Goal: Task Accomplishment & Management: Manage account settings

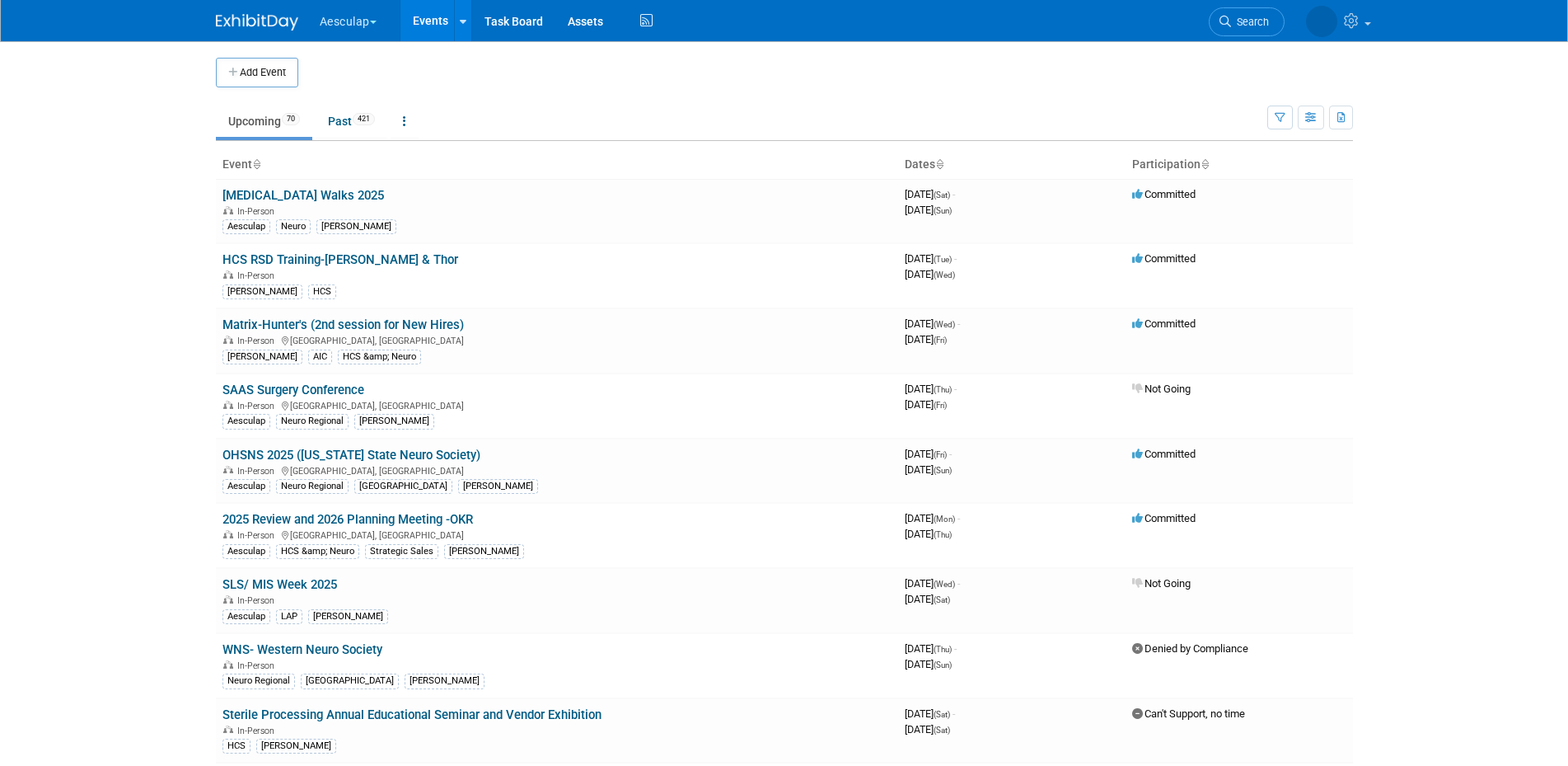
click at [361, 14] on button "Aesculap" at bounding box center [358, 18] width 79 height 36
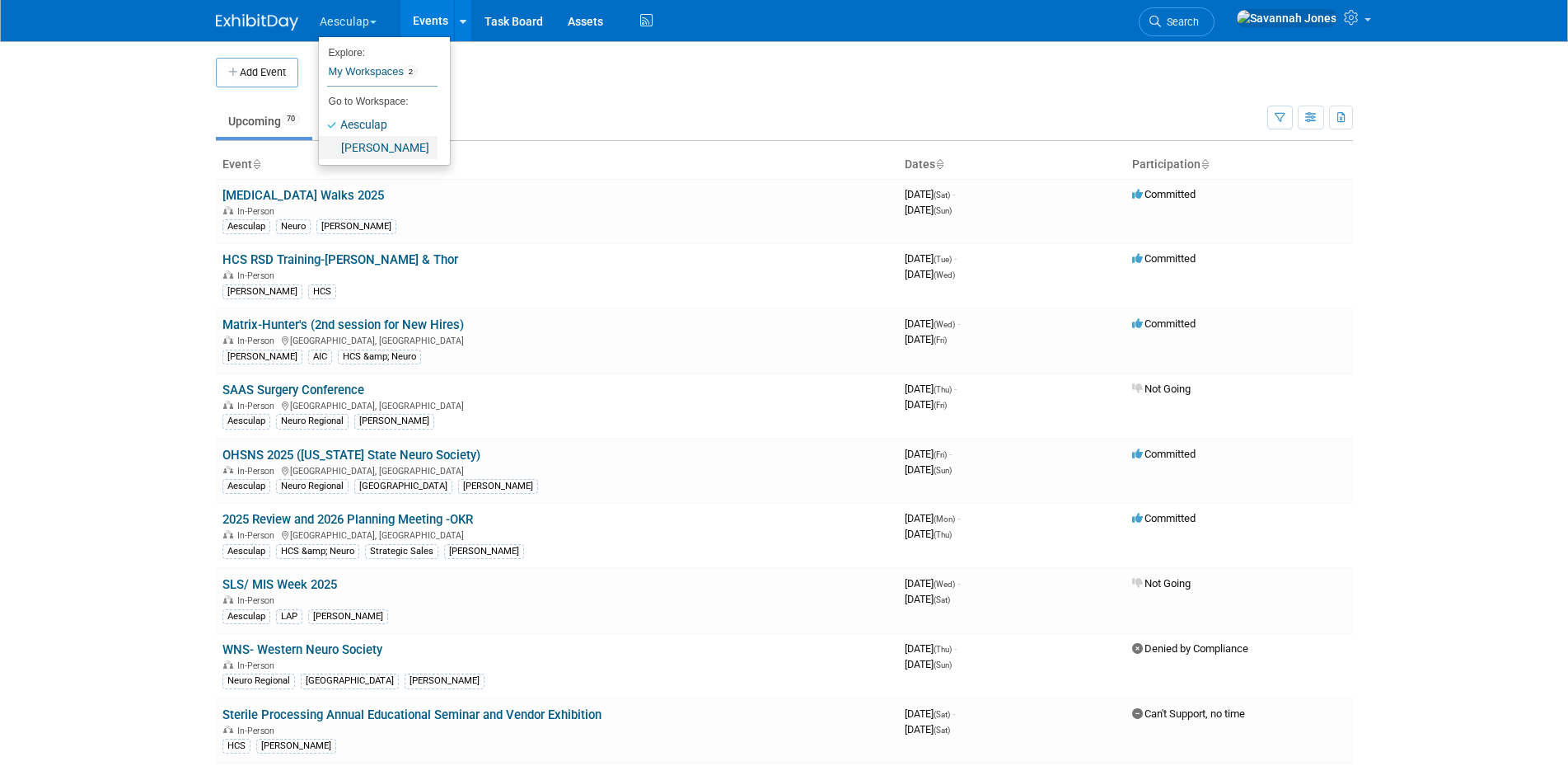
click at [386, 151] on link "[PERSON_NAME]" at bounding box center [377, 147] width 118 height 23
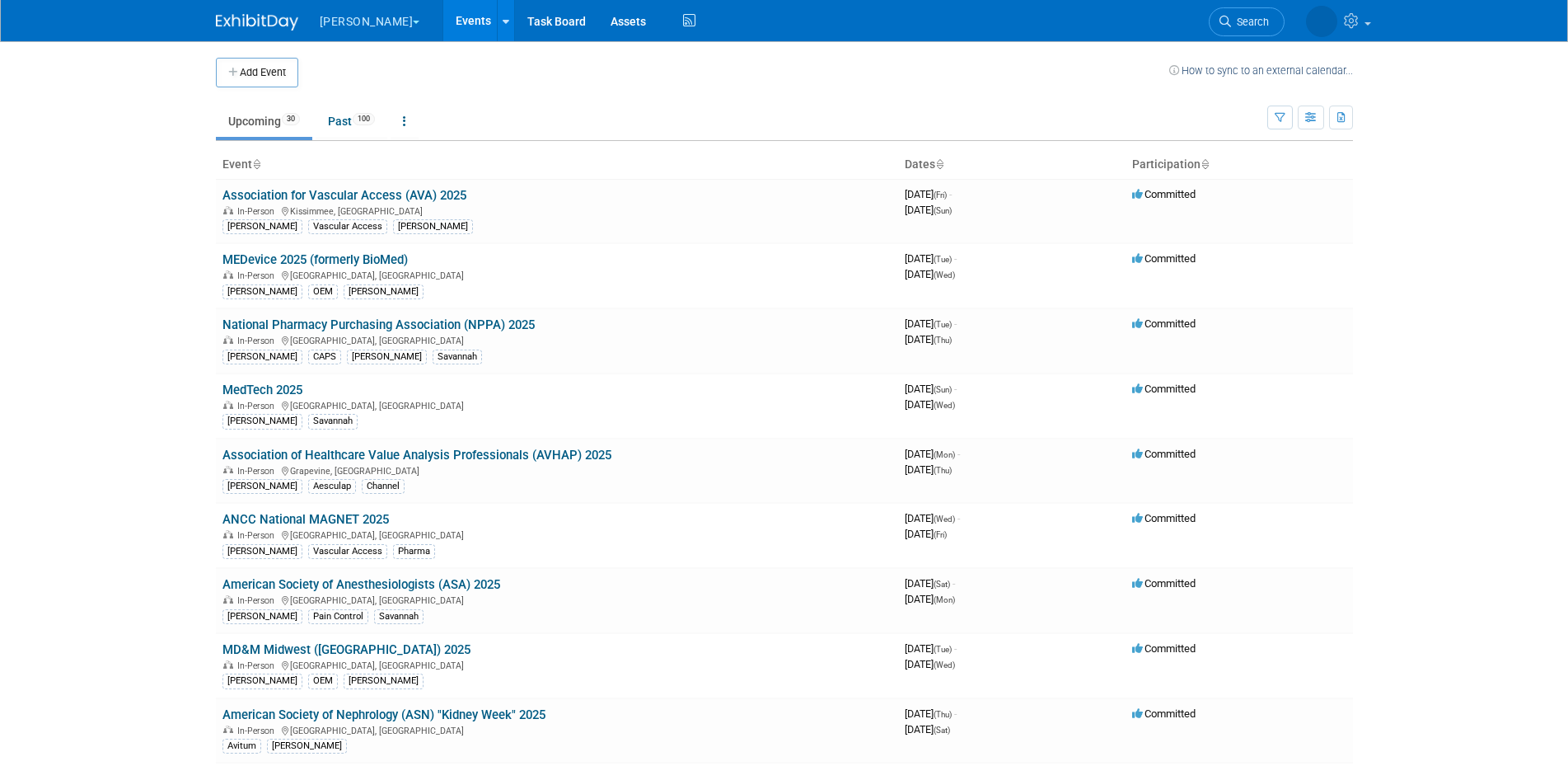
click at [384, 63] on td at bounding box center [734, 73] width 871 height 30
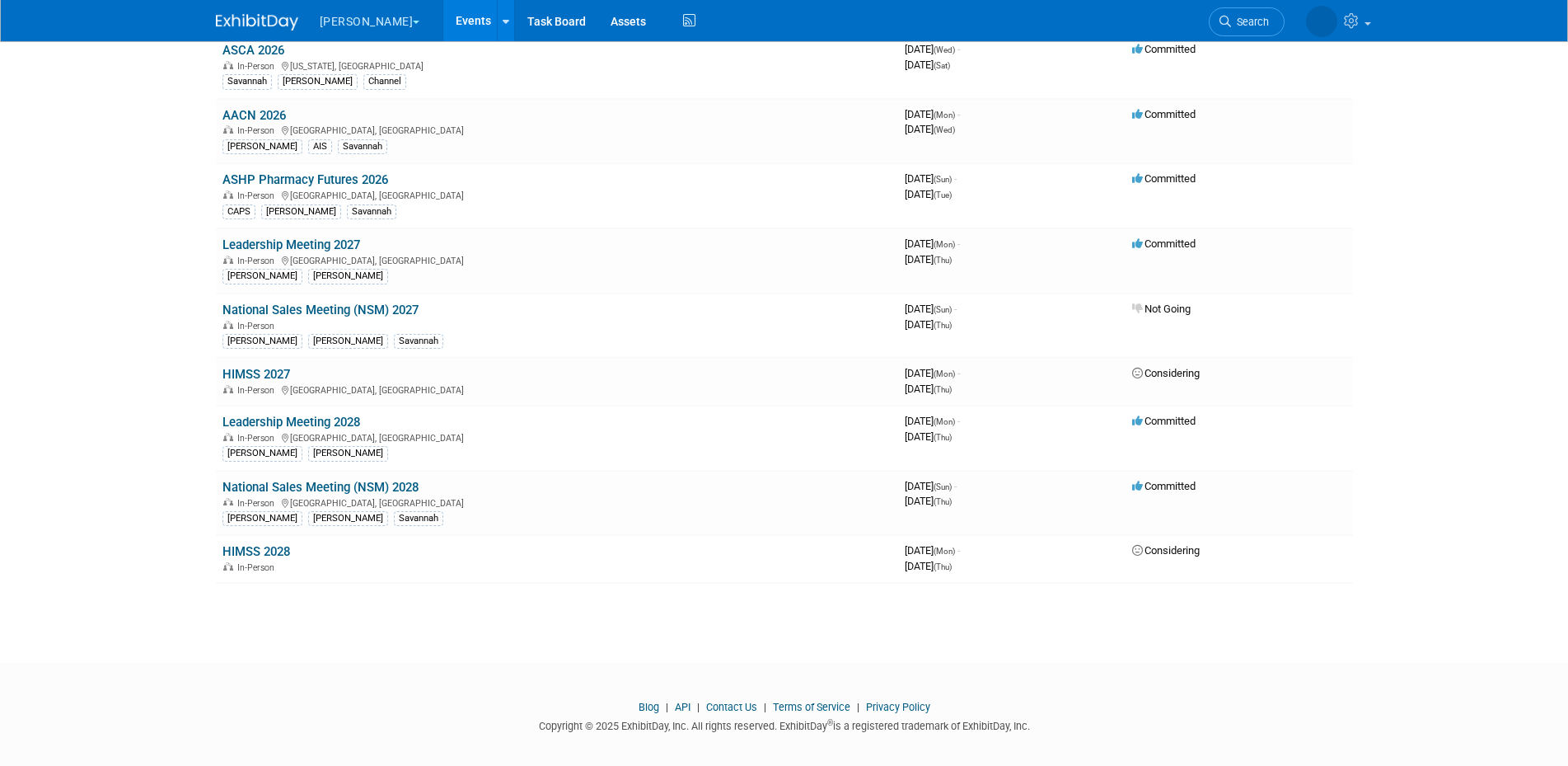
scroll to position [1502, 0]
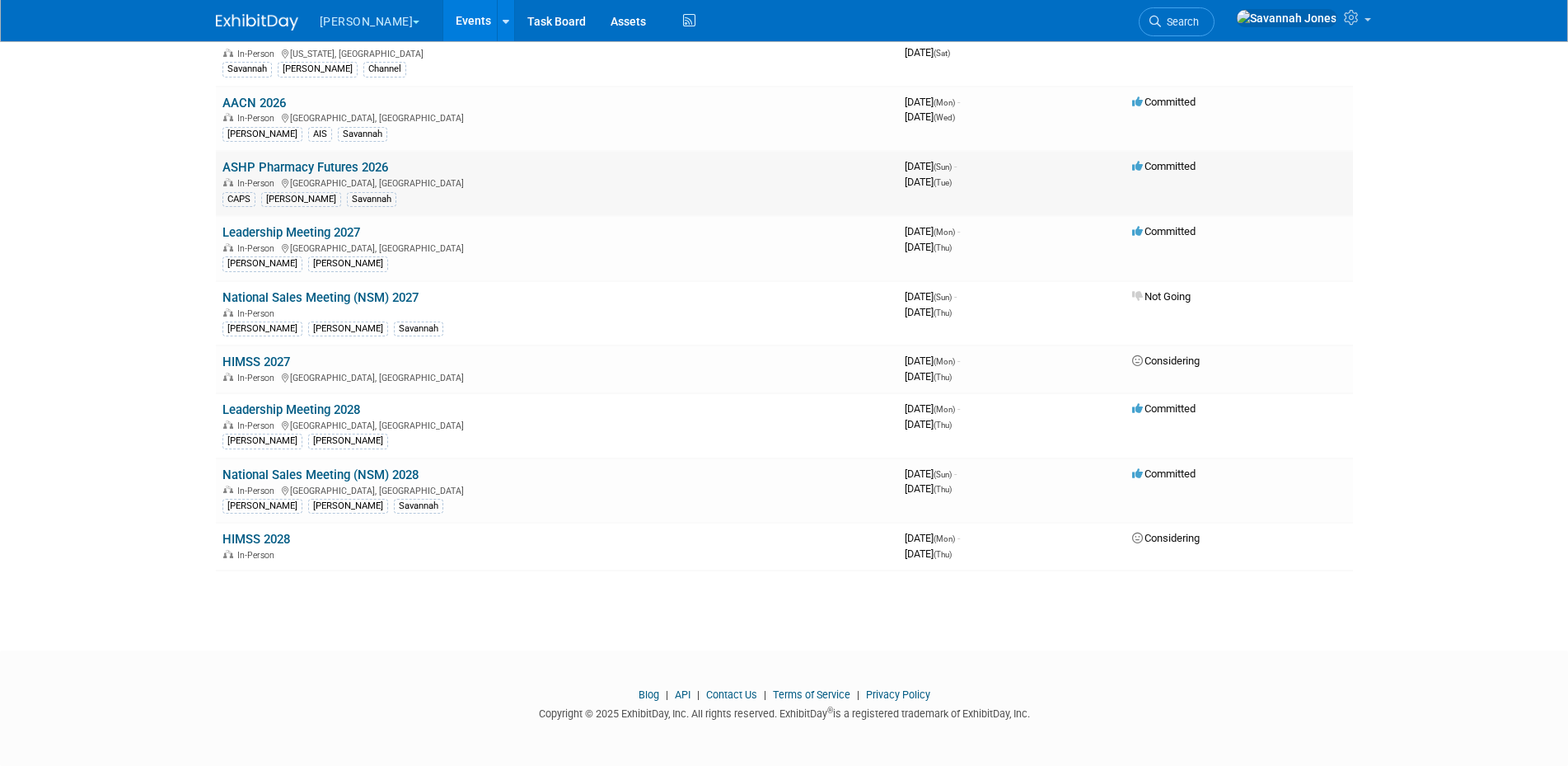
click at [364, 166] on link "ASHP Pharmacy Futures 2026" at bounding box center [305, 167] width 166 height 15
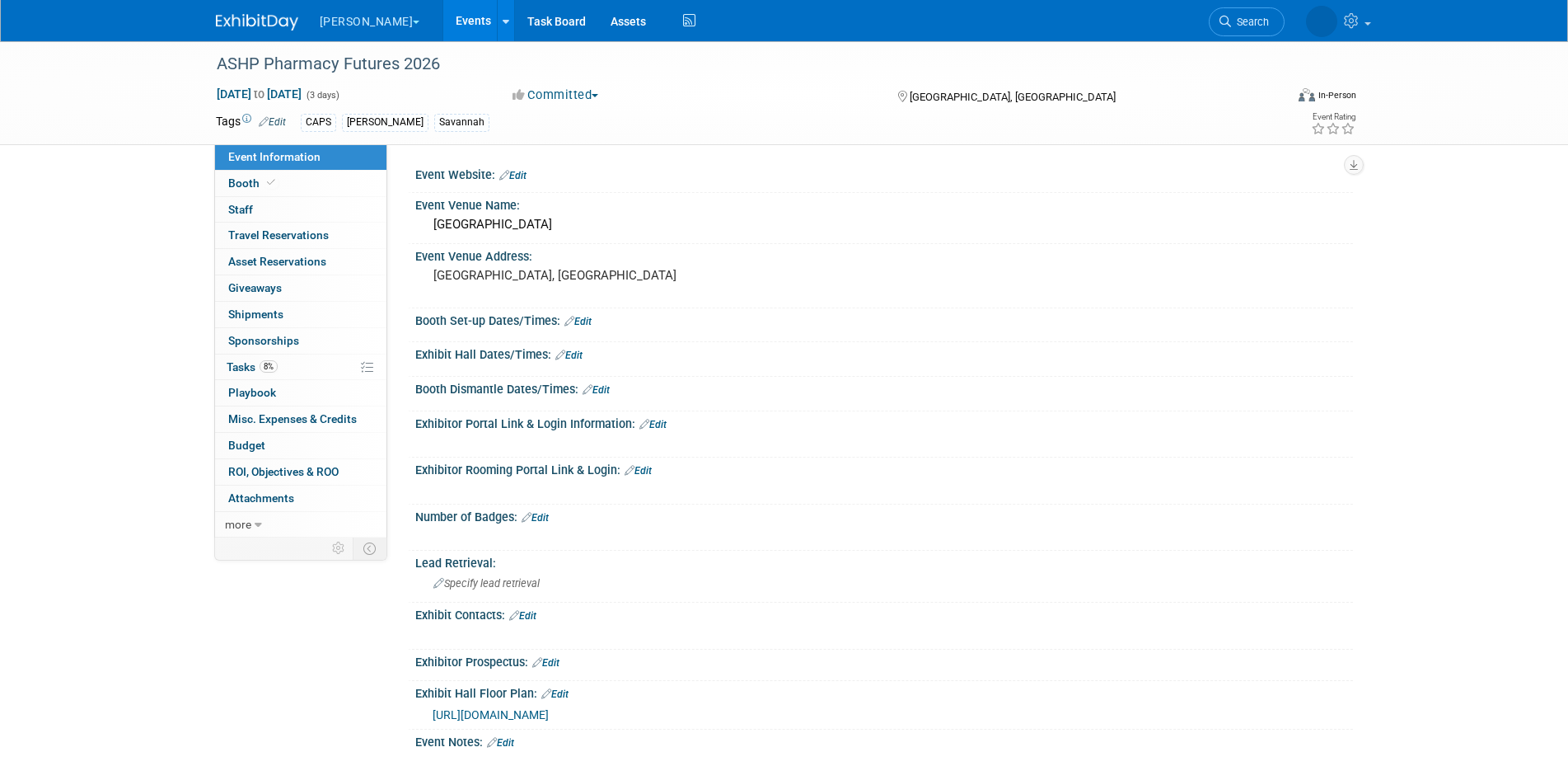
click at [863, 483] on div at bounding box center [800, 490] width 742 height 17
click at [665, 419] on link "Edit" at bounding box center [653, 424] width 27 height 11
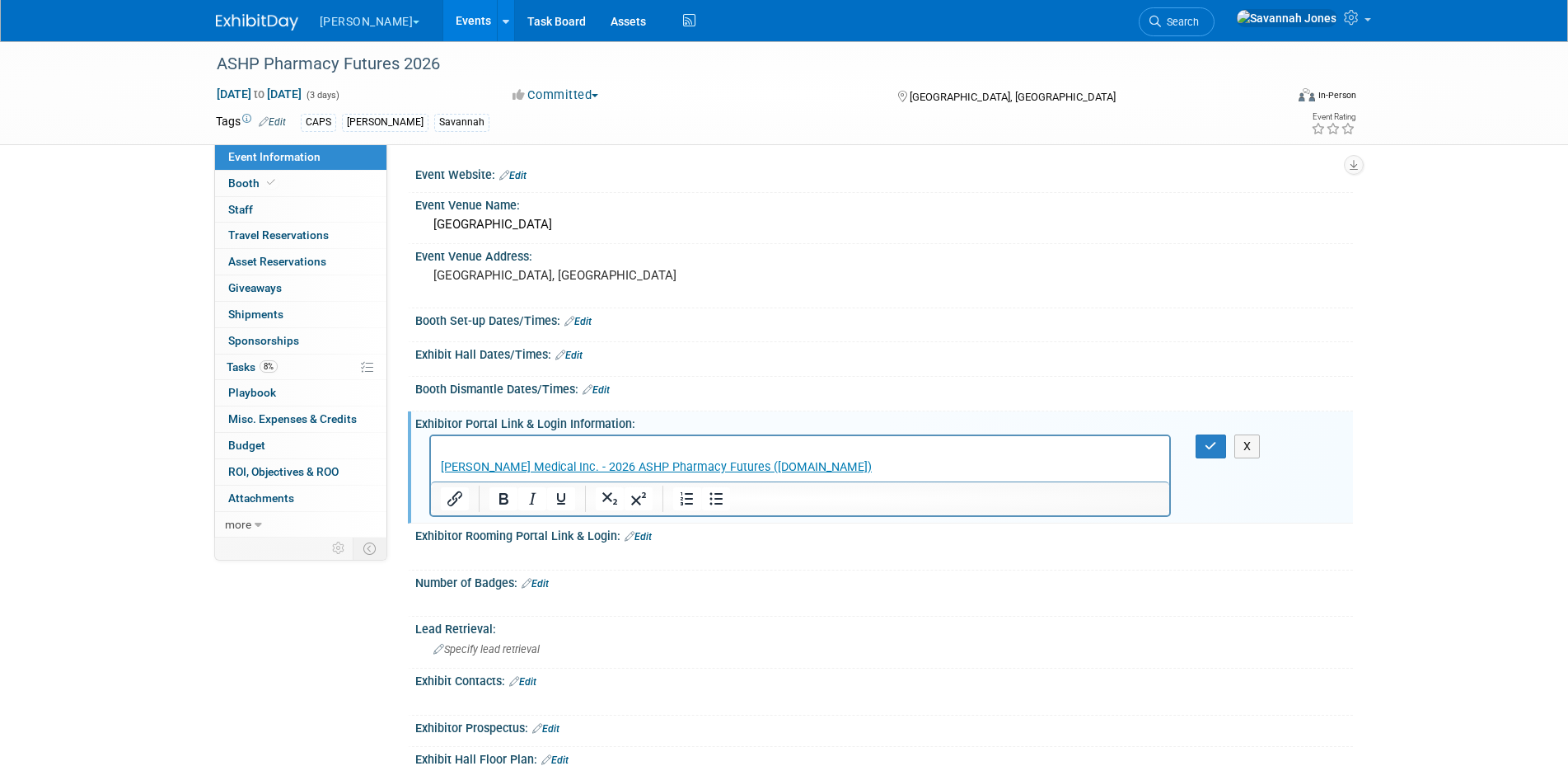
click at [938, 469] on p "﻿ B. Braun Medical Inc. - 2026 ASHP Pharmacy Futures (myexpoonline.com)" at bounding box center [800, 467] width 720 height 17
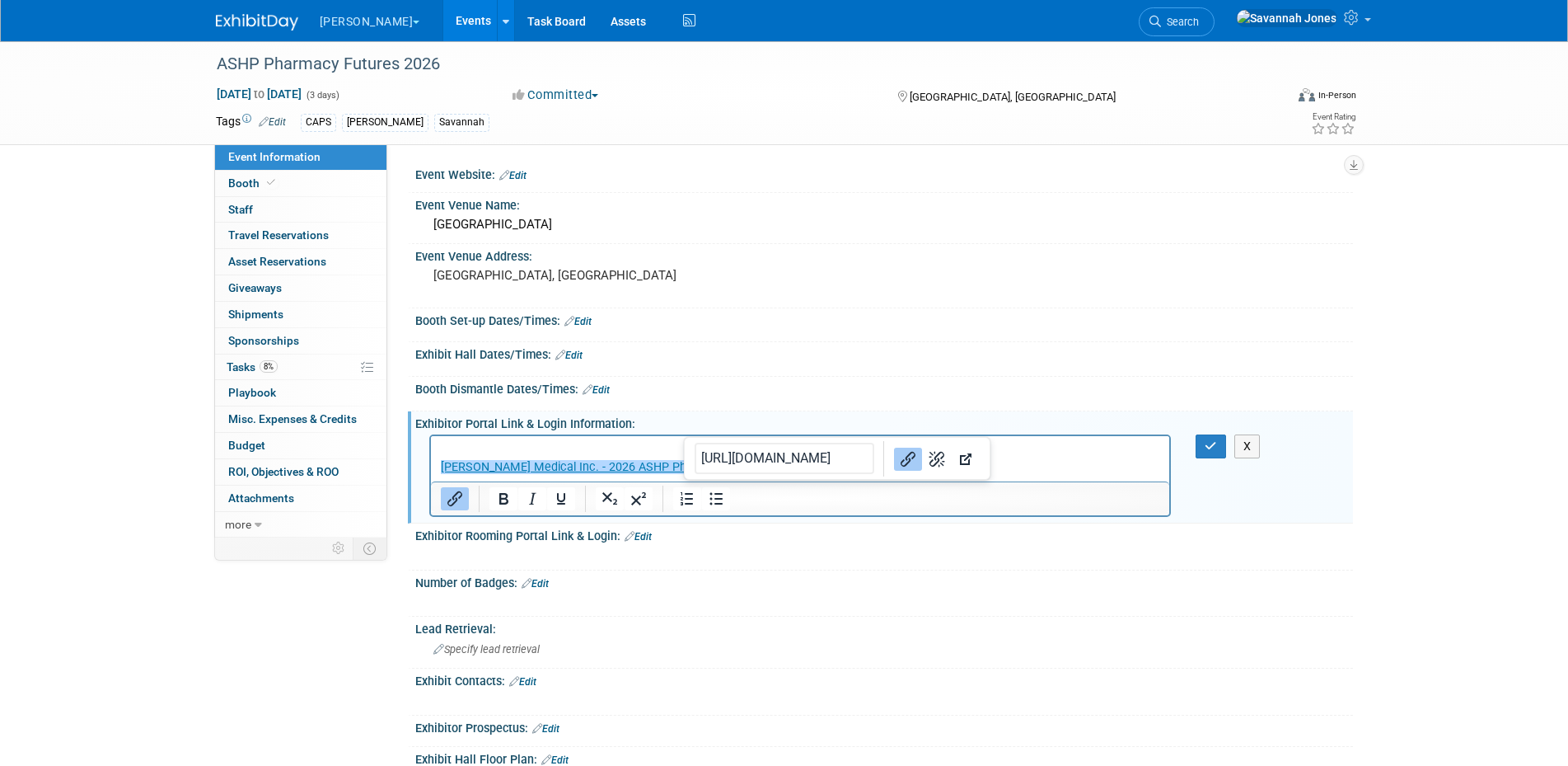
click at [1120, 468] on p "B. Braun Medical Inc. - 2026 ASHP Pharmacy Futures (myexpoonline.com)﻿" at bounding box center [800, 467] width 720 height 17
drag, startPoint x: 541, startPoint y: 434, endPoint x: 108, endPoint y: 4, distance: 610.2
click at [541, 434] on div at bounding box center [800, 476] width 742 height 82
click at [535, 448] on p "Rich Text Area. Press ALT-0 for help." at bounding box center [800, 450] width 720 height 17
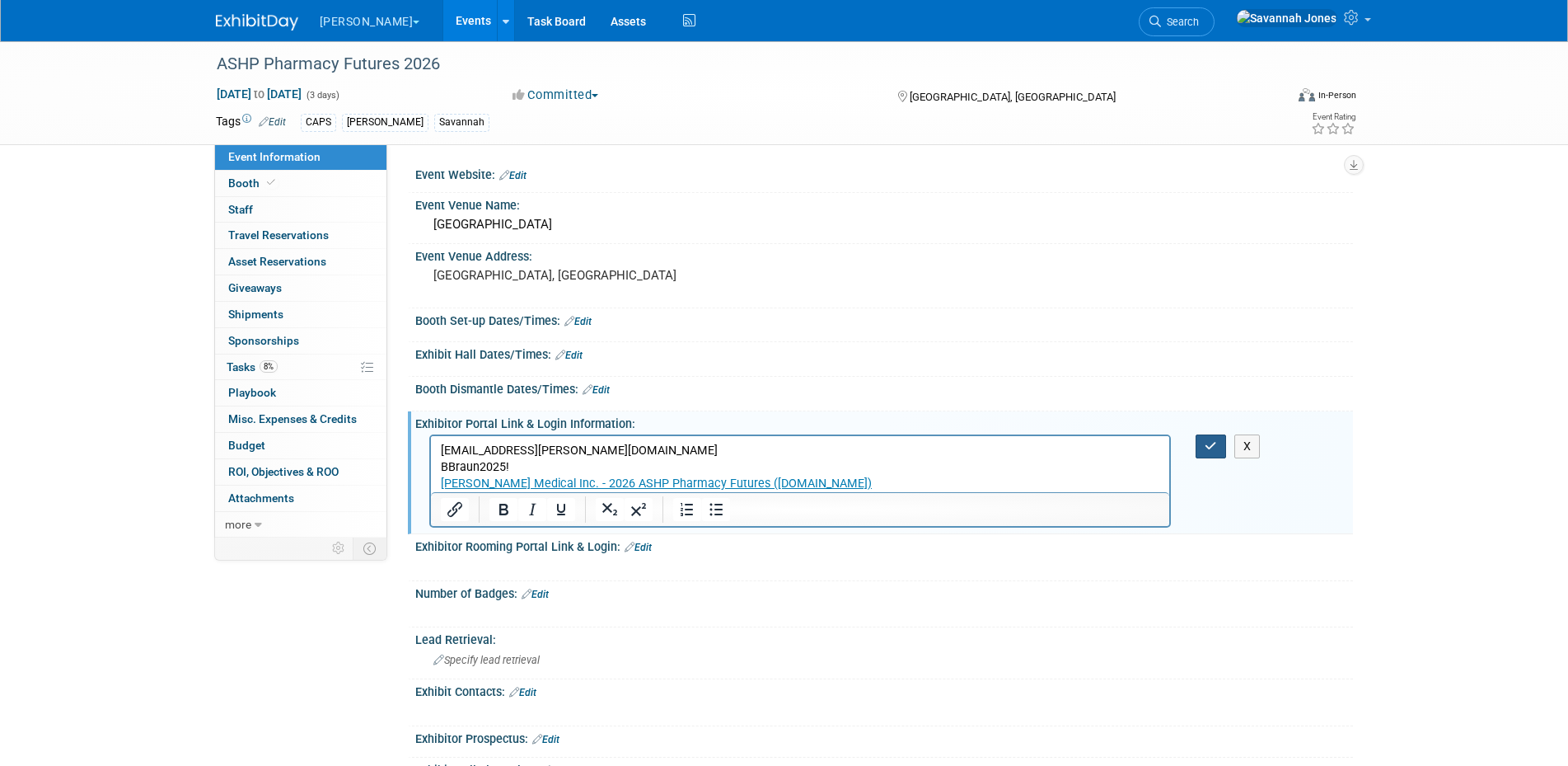
click at [1207, 442] on icon "button" at bounding box center [1211, 446] width 12 height 11
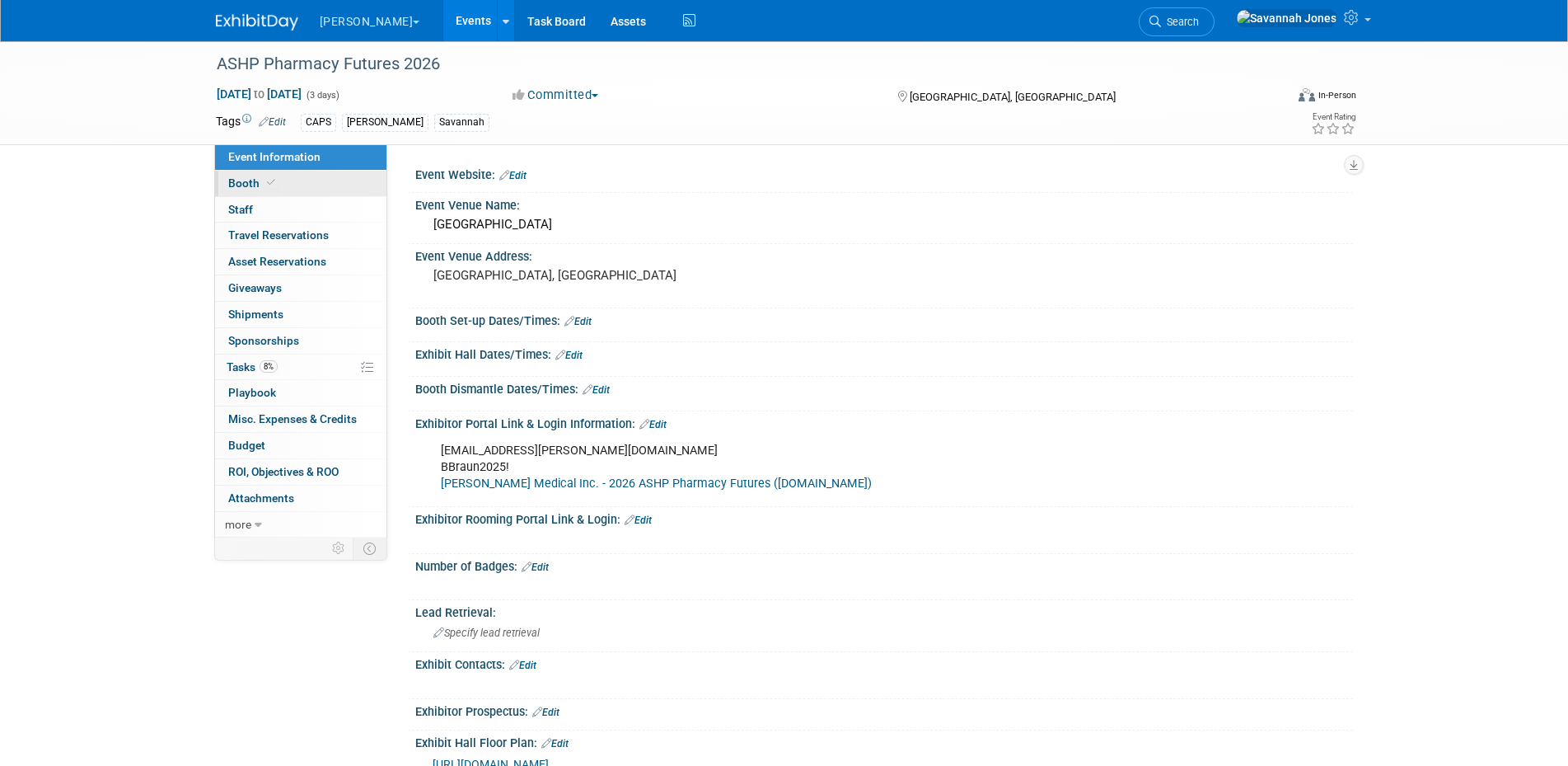
click at [277, 175] on link "Booth" at bounding box center [300, 183] width 171 height 25
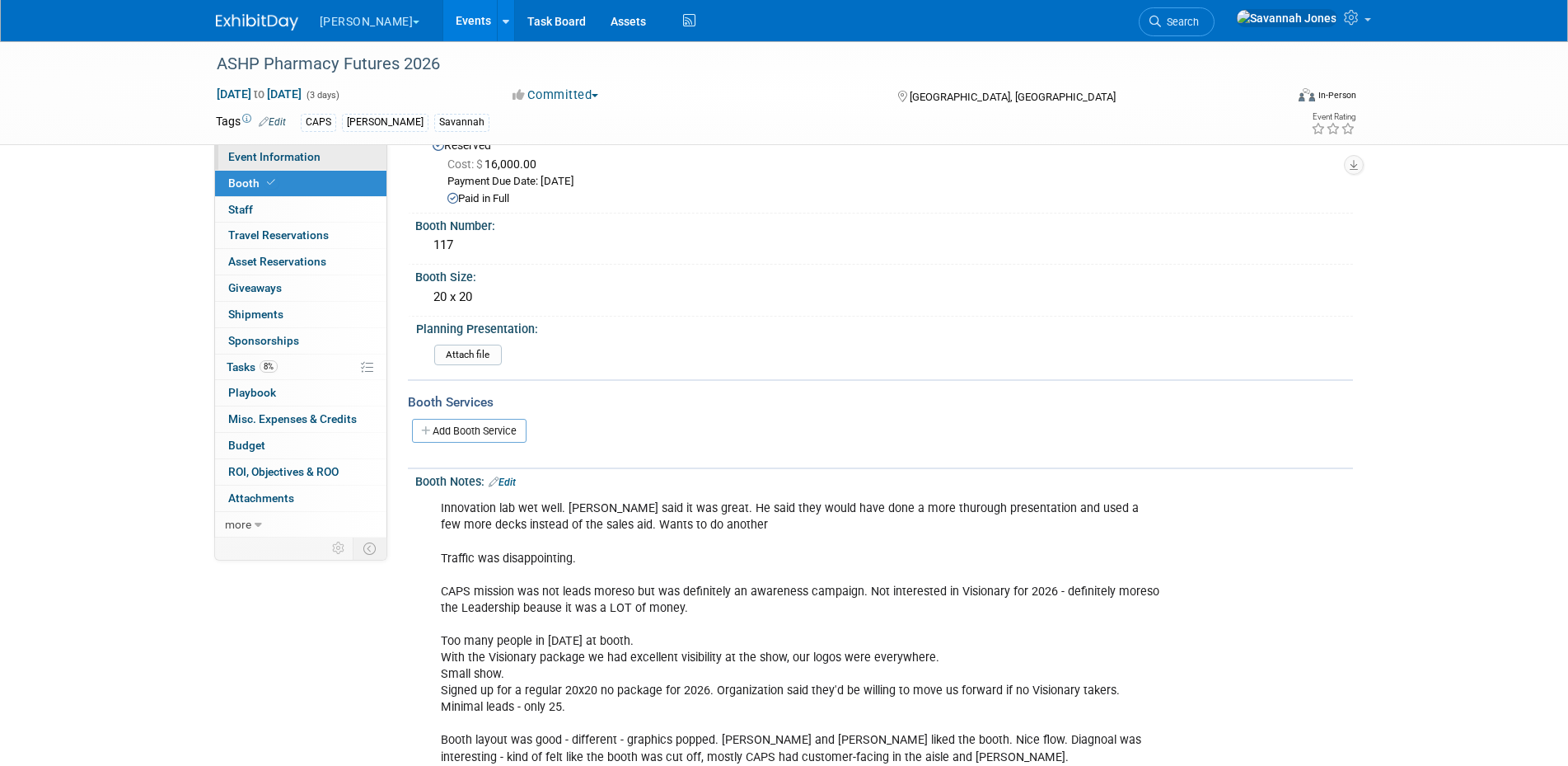
scroll to position [54, 0]
click at [341, 153] on link "Event Information" at bounding box center [300, 156] width 171 height 25
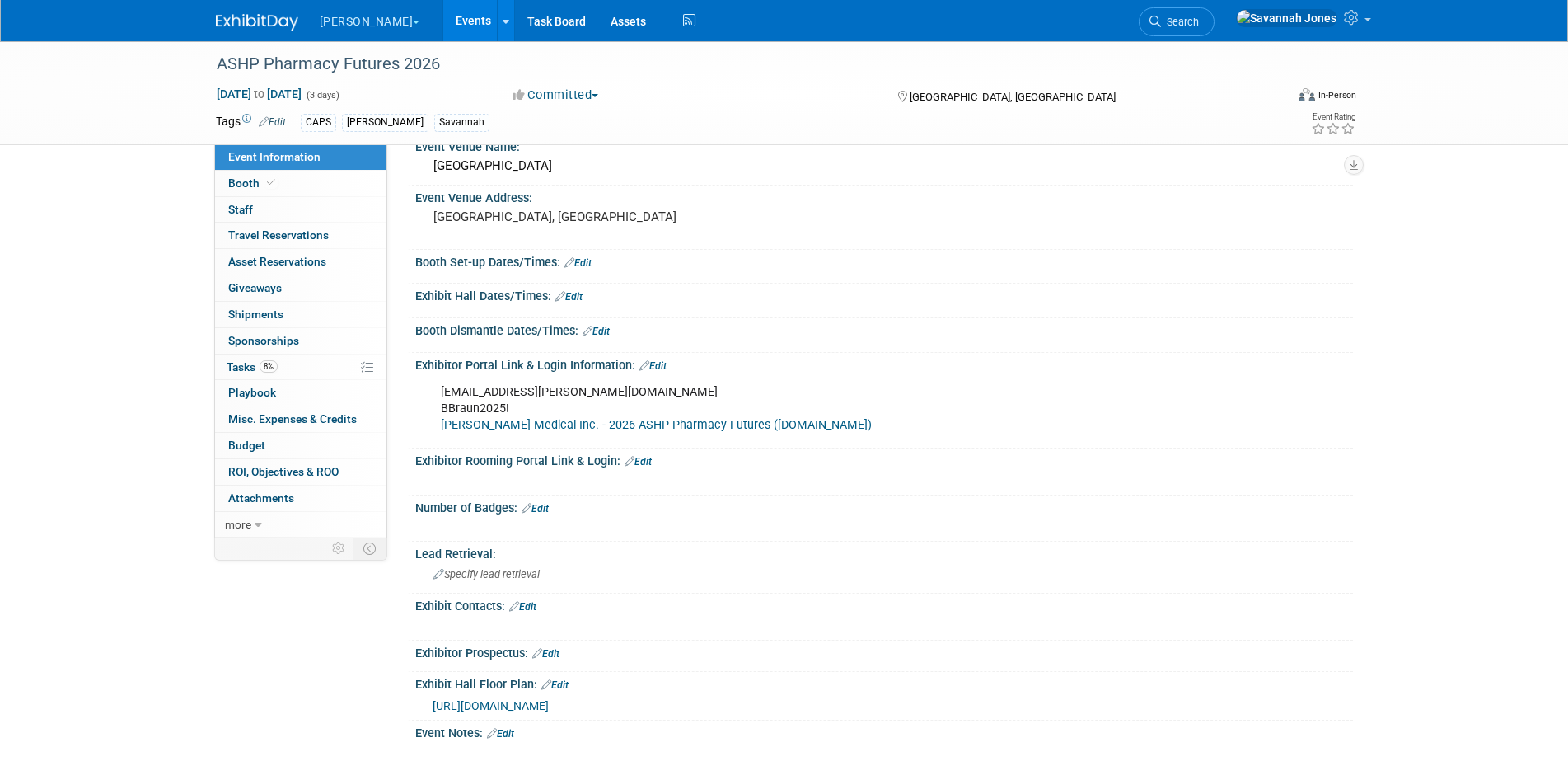
scroll to position [0, 0]
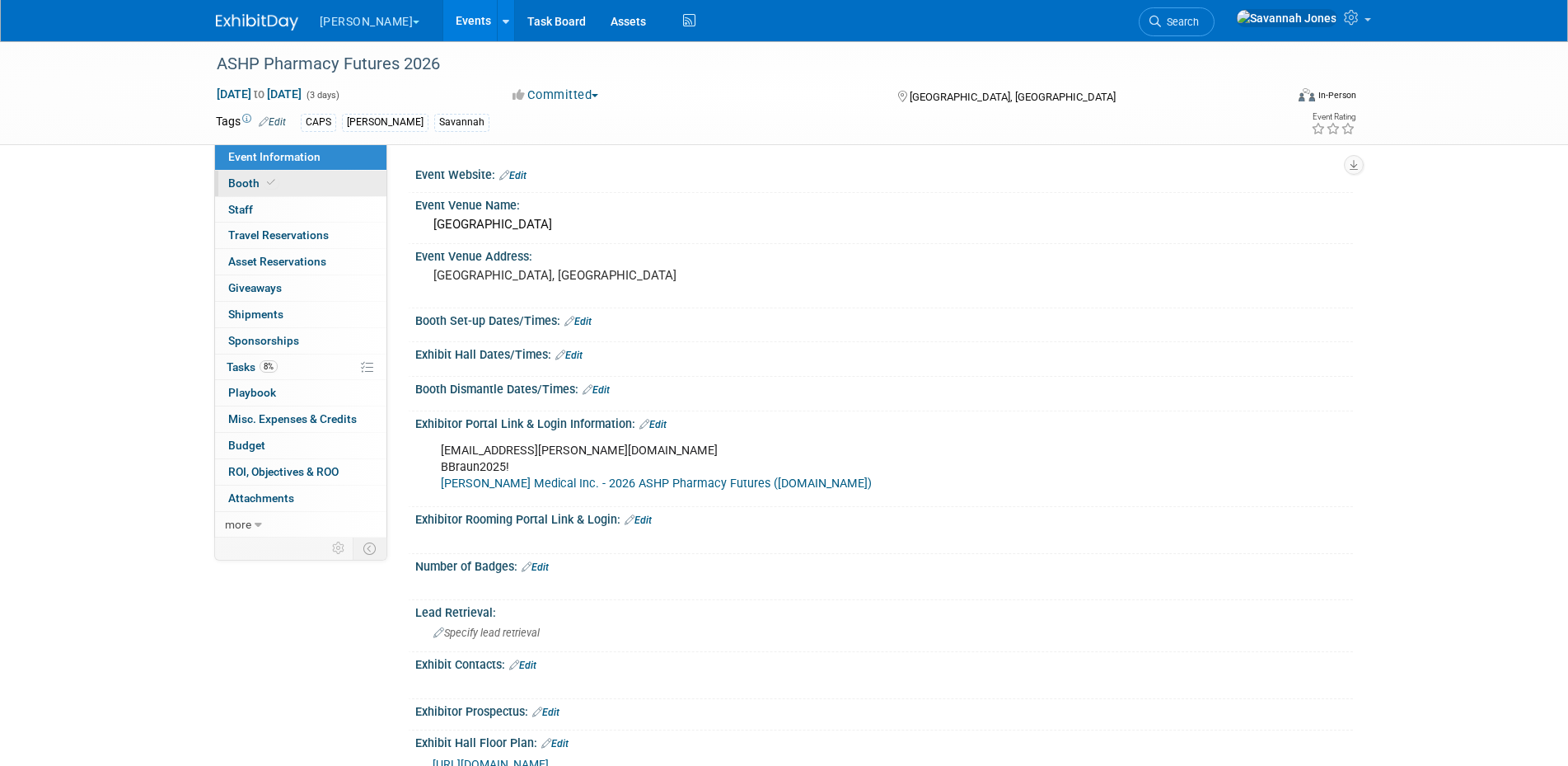
click at [261, 182] on span "Booth" at bounding box center [253, 183] width 50 height 13
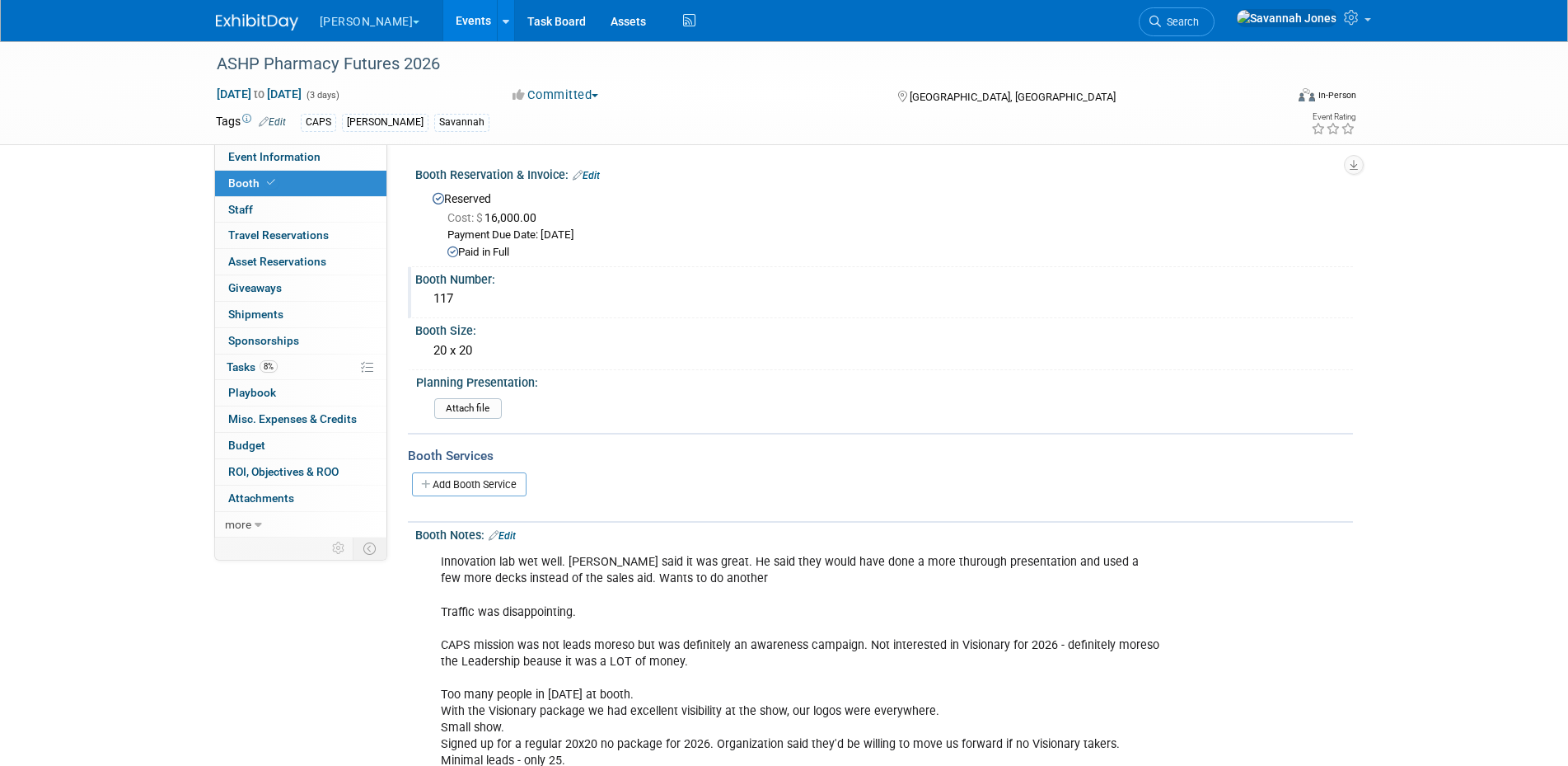
click at [464, 303] on div "117" at bounding box center [884, 298] width 913 height 25
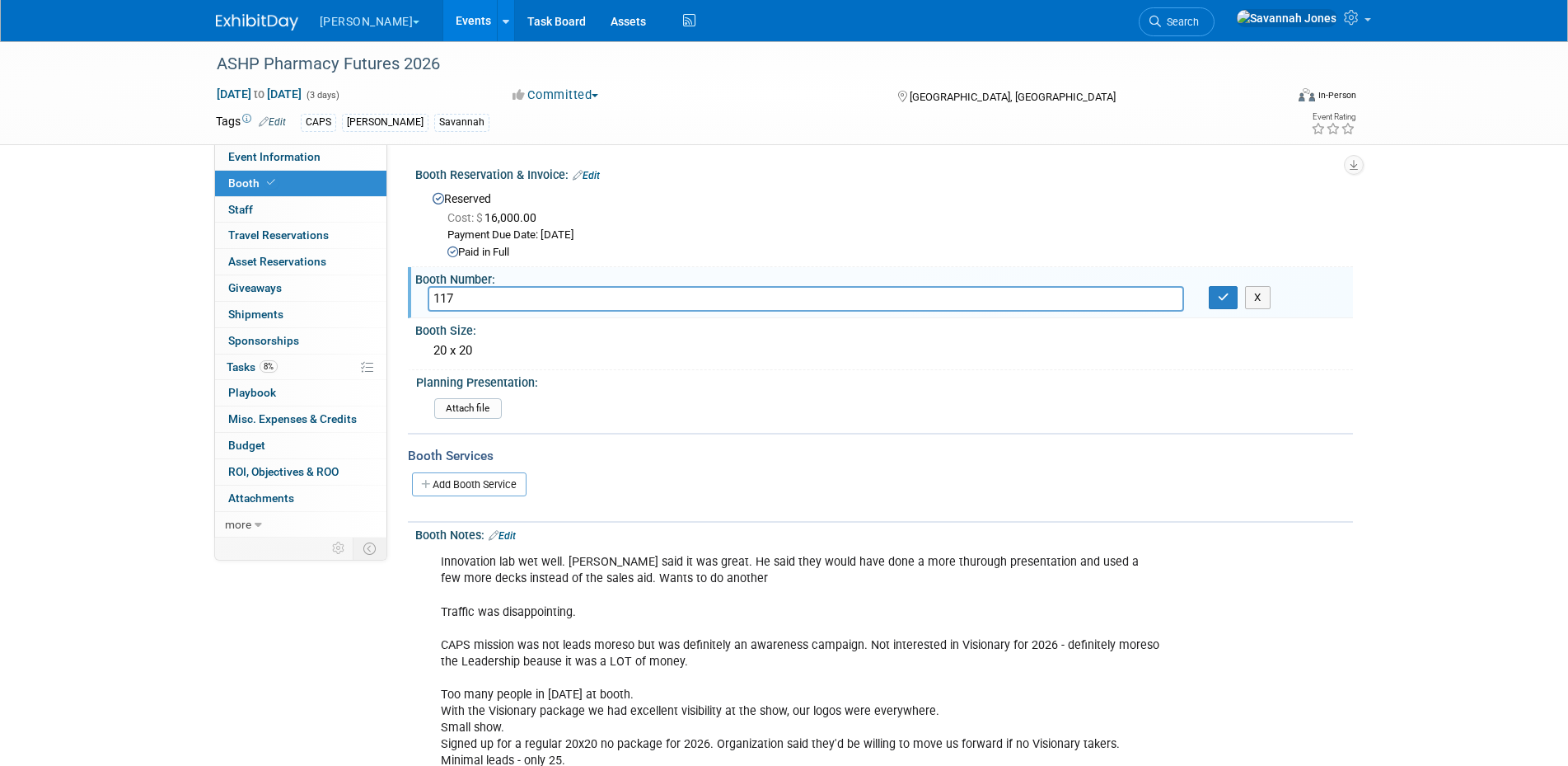
drag, startPoint x: 476, startPoint y: 300, endPoint x: 417, endPoint y: 299, distance: 59.0
click at [417, 299] on div "117" at bounding box center [805, 298] width 781 height 25
type input "216"
click at [1226, 297] on icon "button" at bounding box center [1223, 297] width 11 height 11
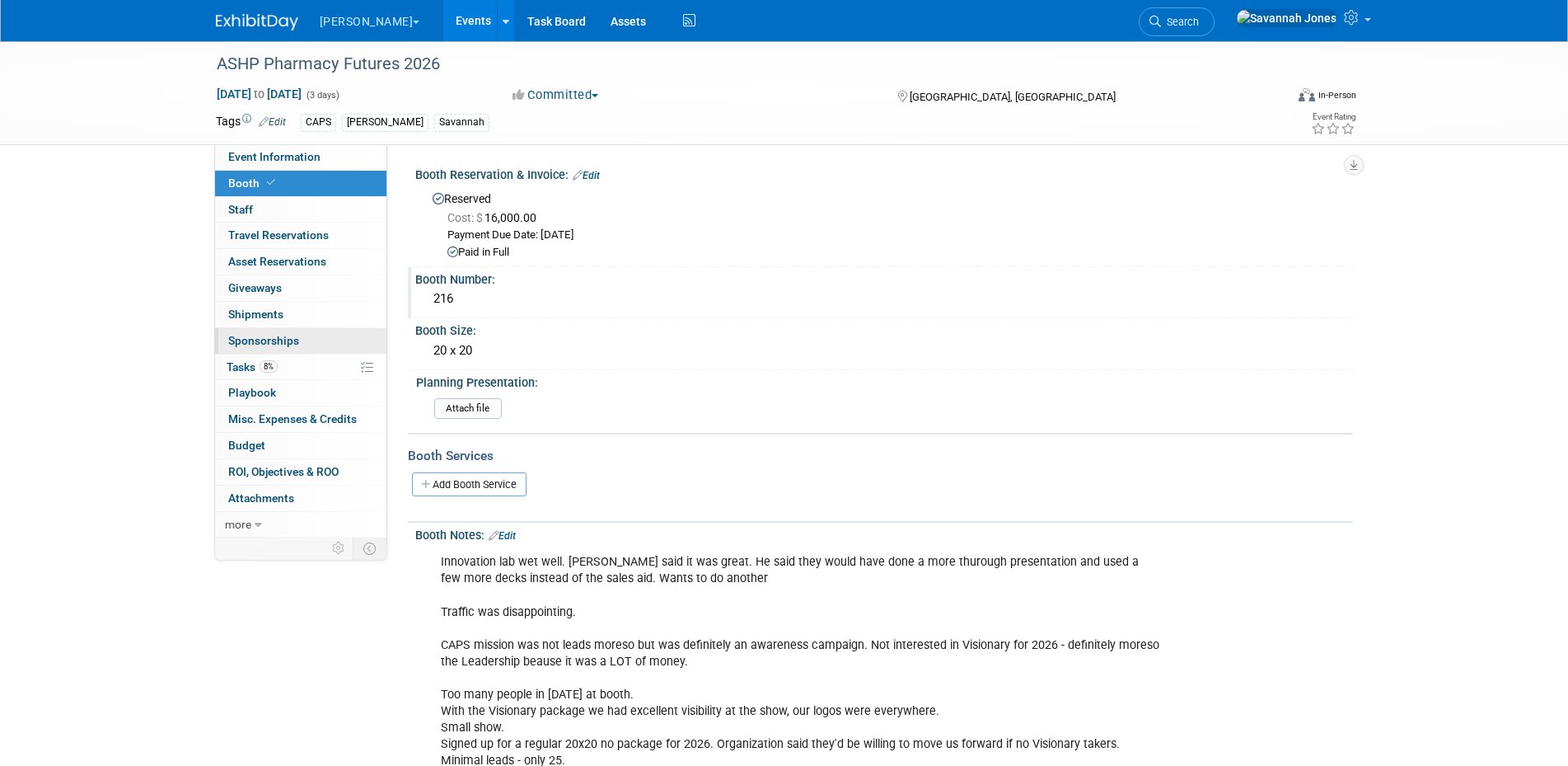
click at [317, 340] on link "0 Sponsorships 0" at bounding box center [300, 340] width 171 height 25
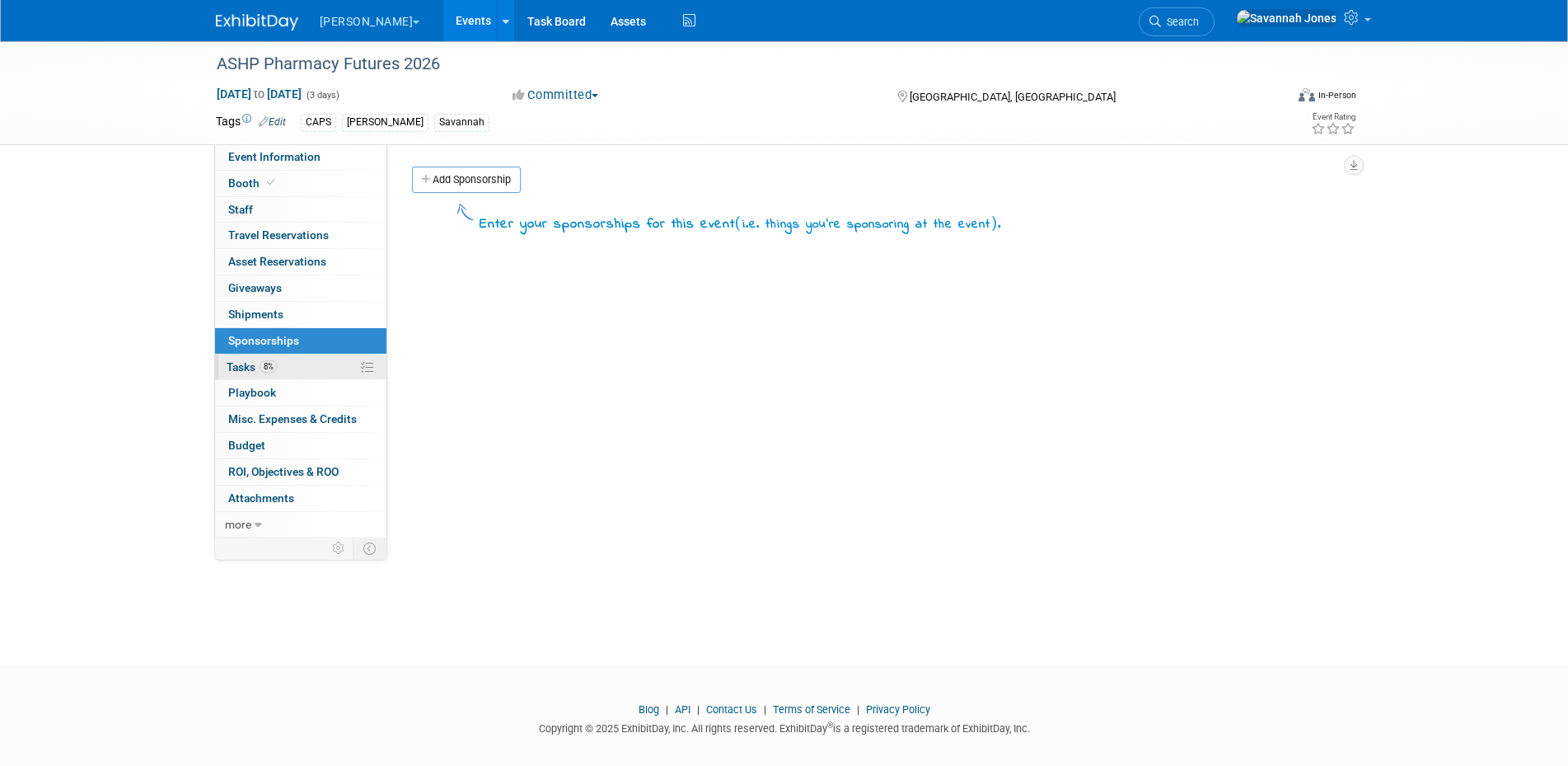
click at [325, 370] on link "8% Tasks 8%" at bounding box center [300, 367] width 171 height 25
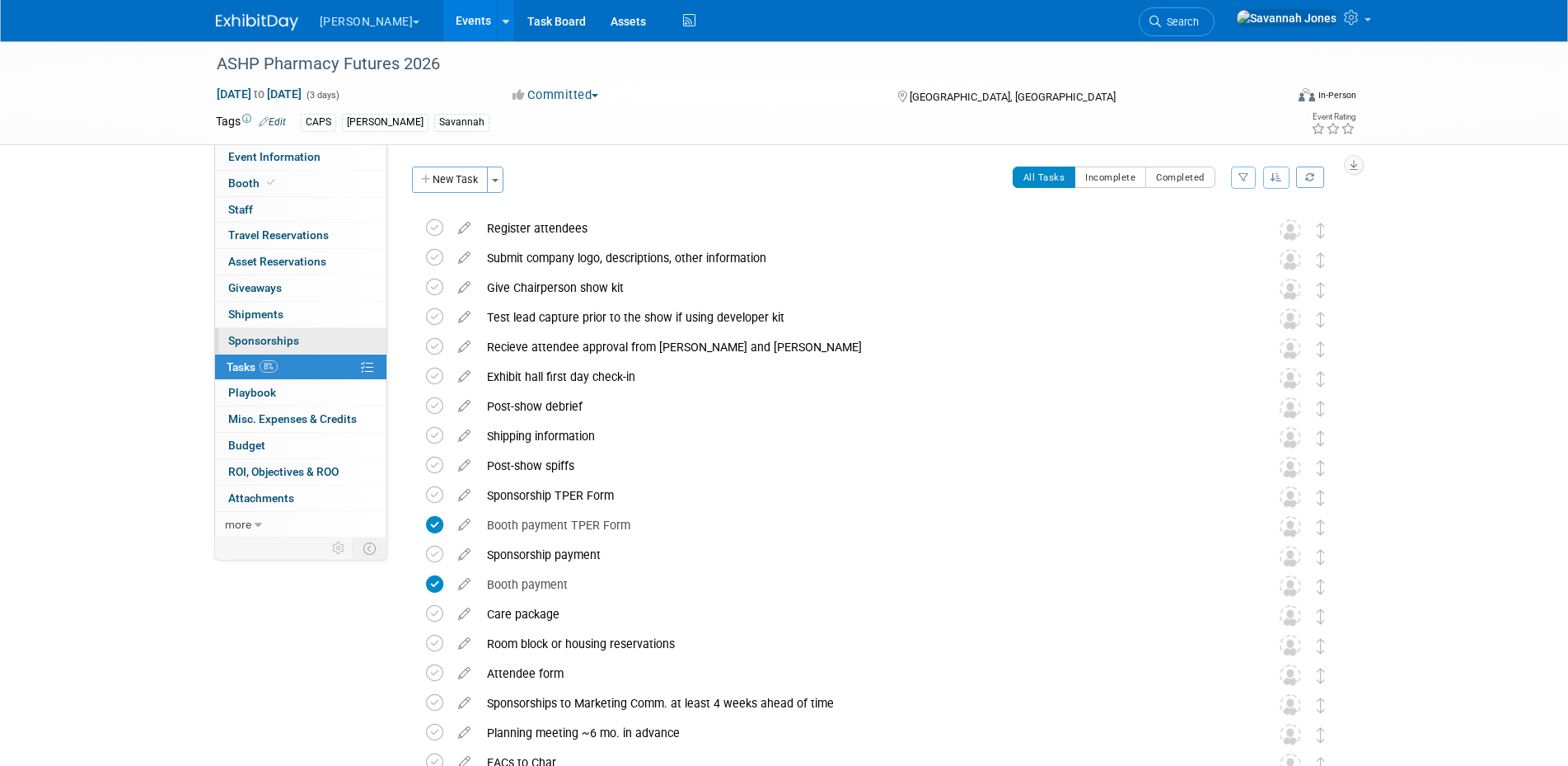
click at [325, 342] on link "0 Sponsorships 0" at bounding box center [300, 340] width 171 height 25
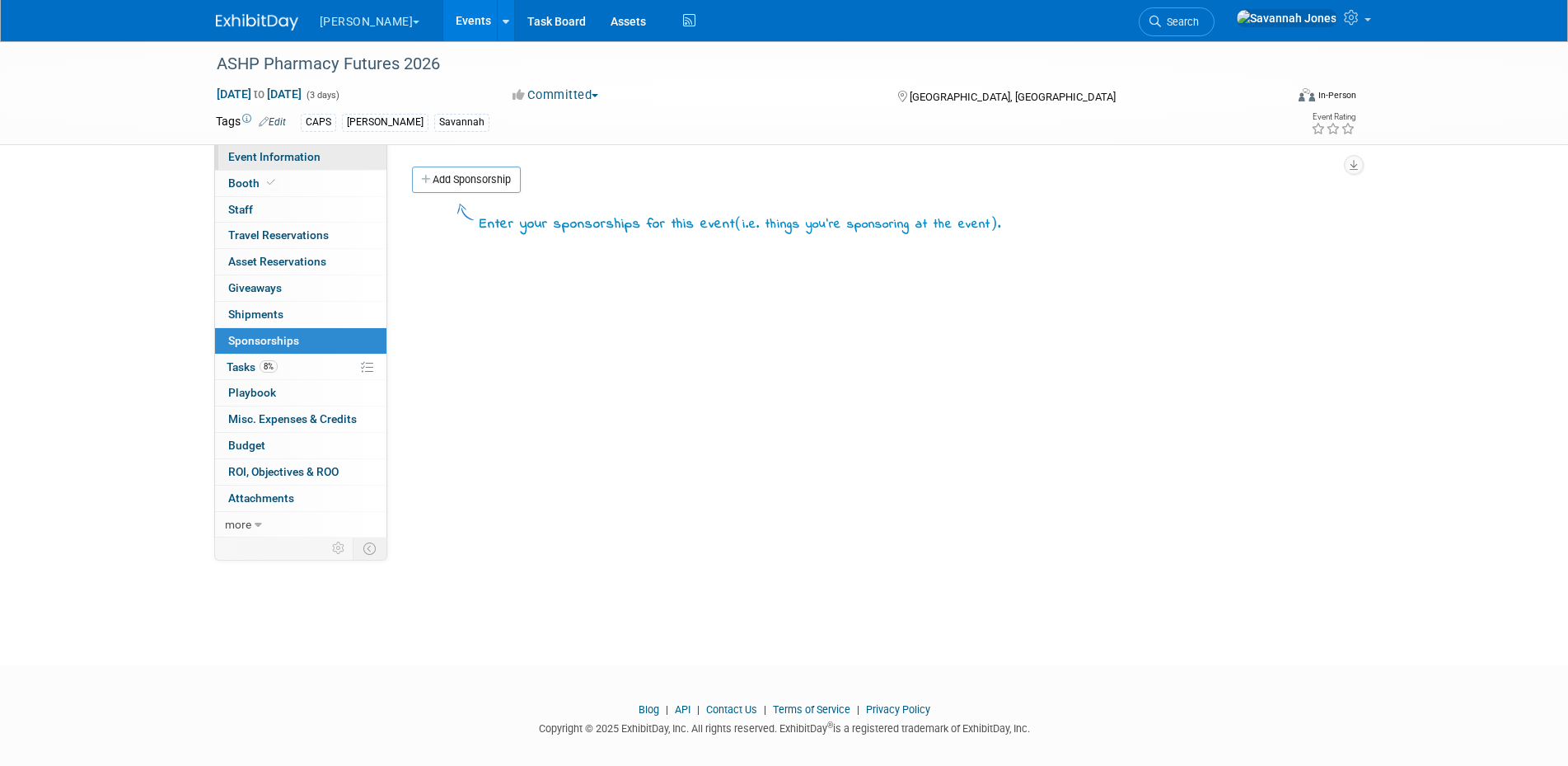
click at [285, 157] on span "Event Information" at bounding box center [274, 156] width 92 height 13
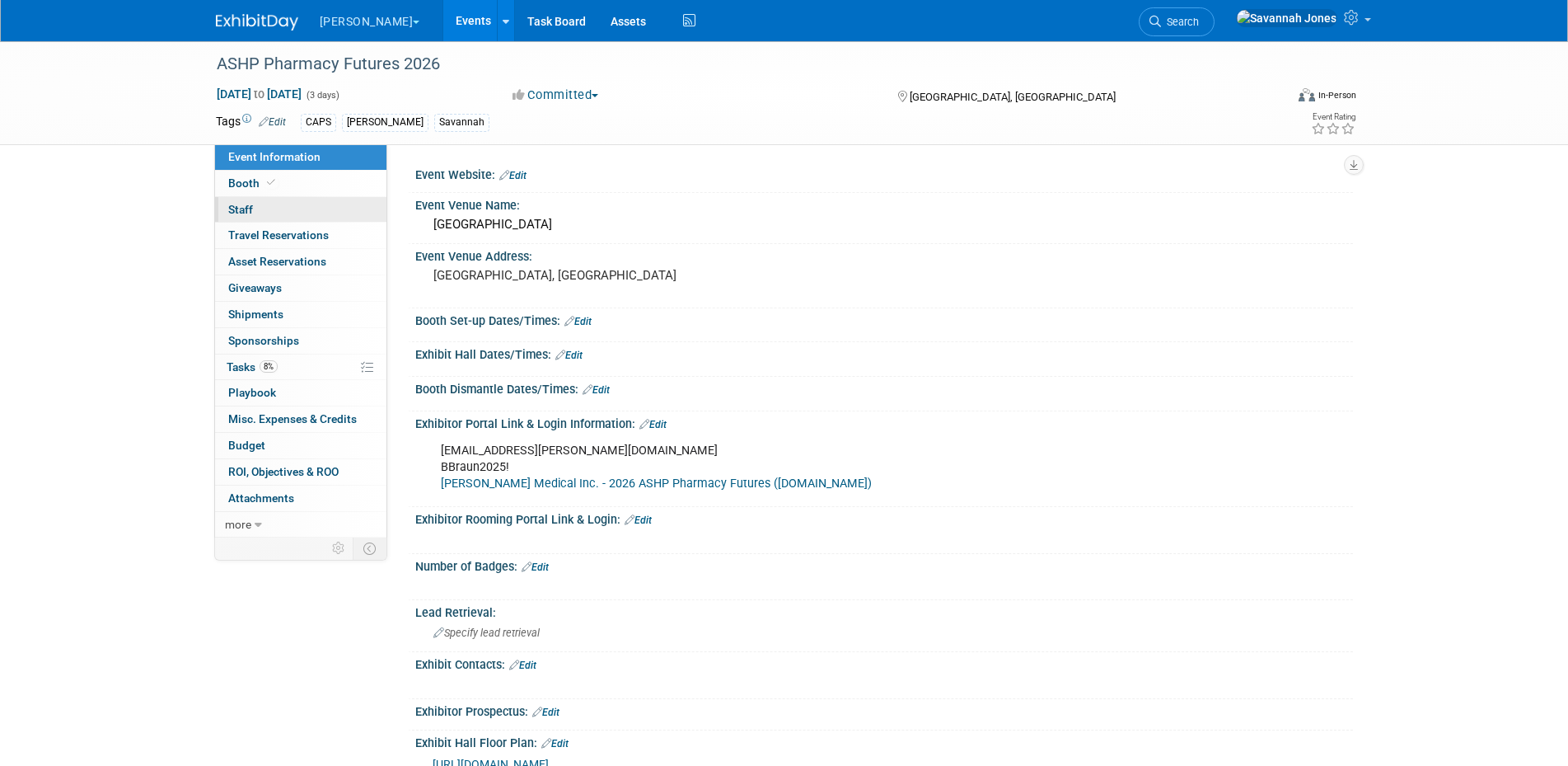
click at [294, 199] on link "0 Staff 0" at bounding box center [300, 209] width 171 height 25
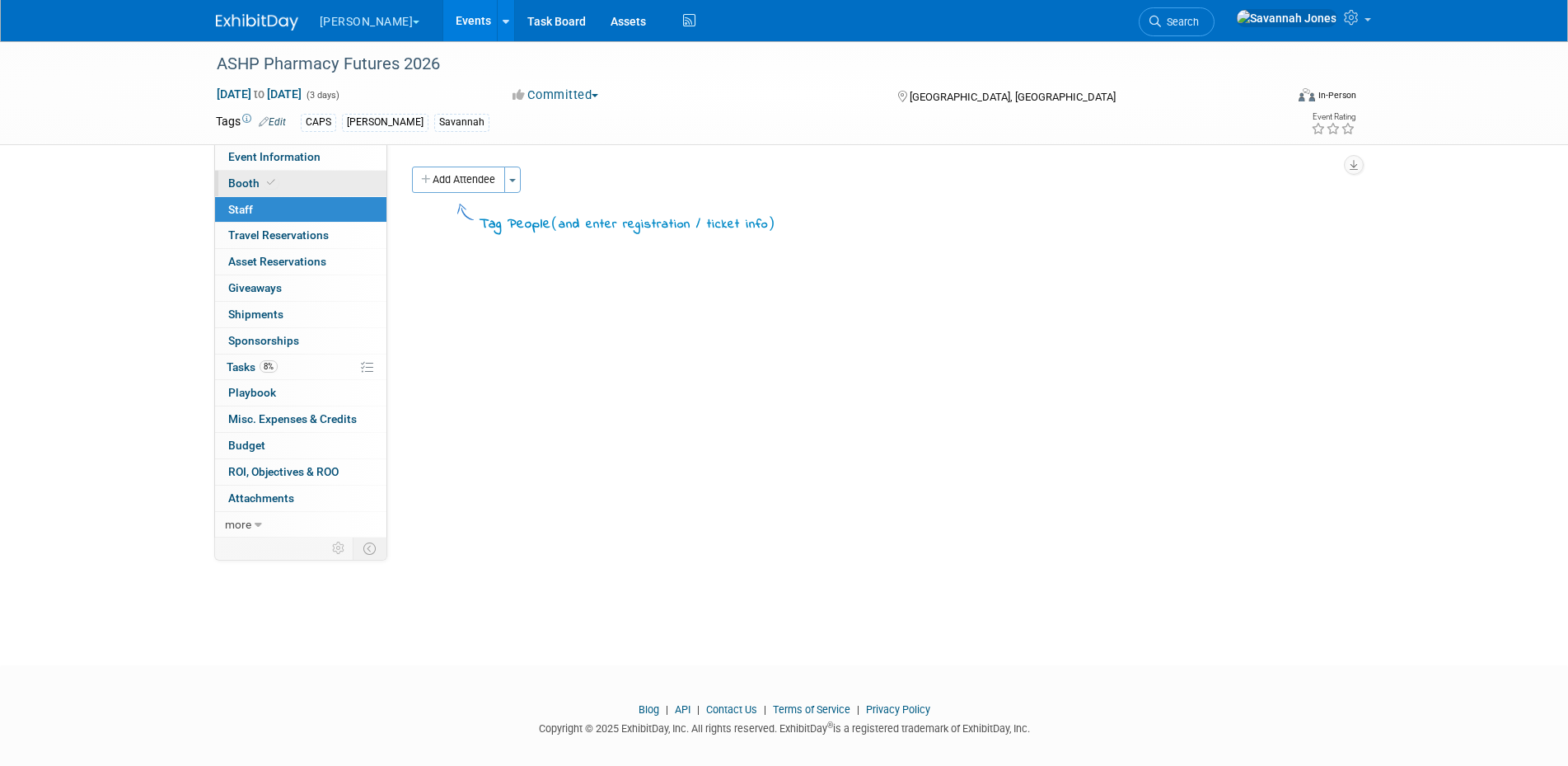
click at [297, 183] on link "Booth" at bounding box center [300, 183] width 171 height 25
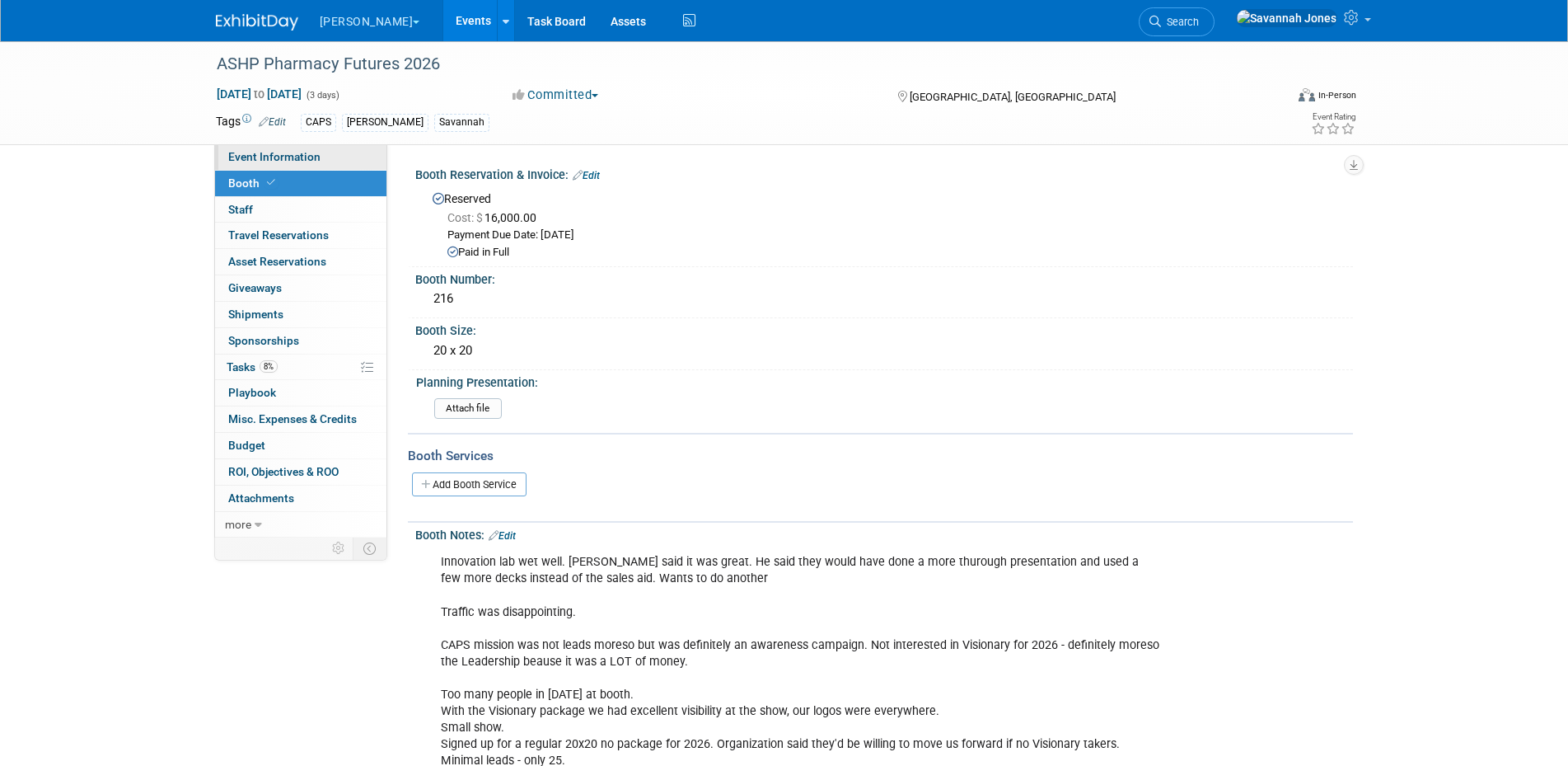
click at [303, 149] on link "Event Information" at bounding box center [300, 156] width 171 height 25
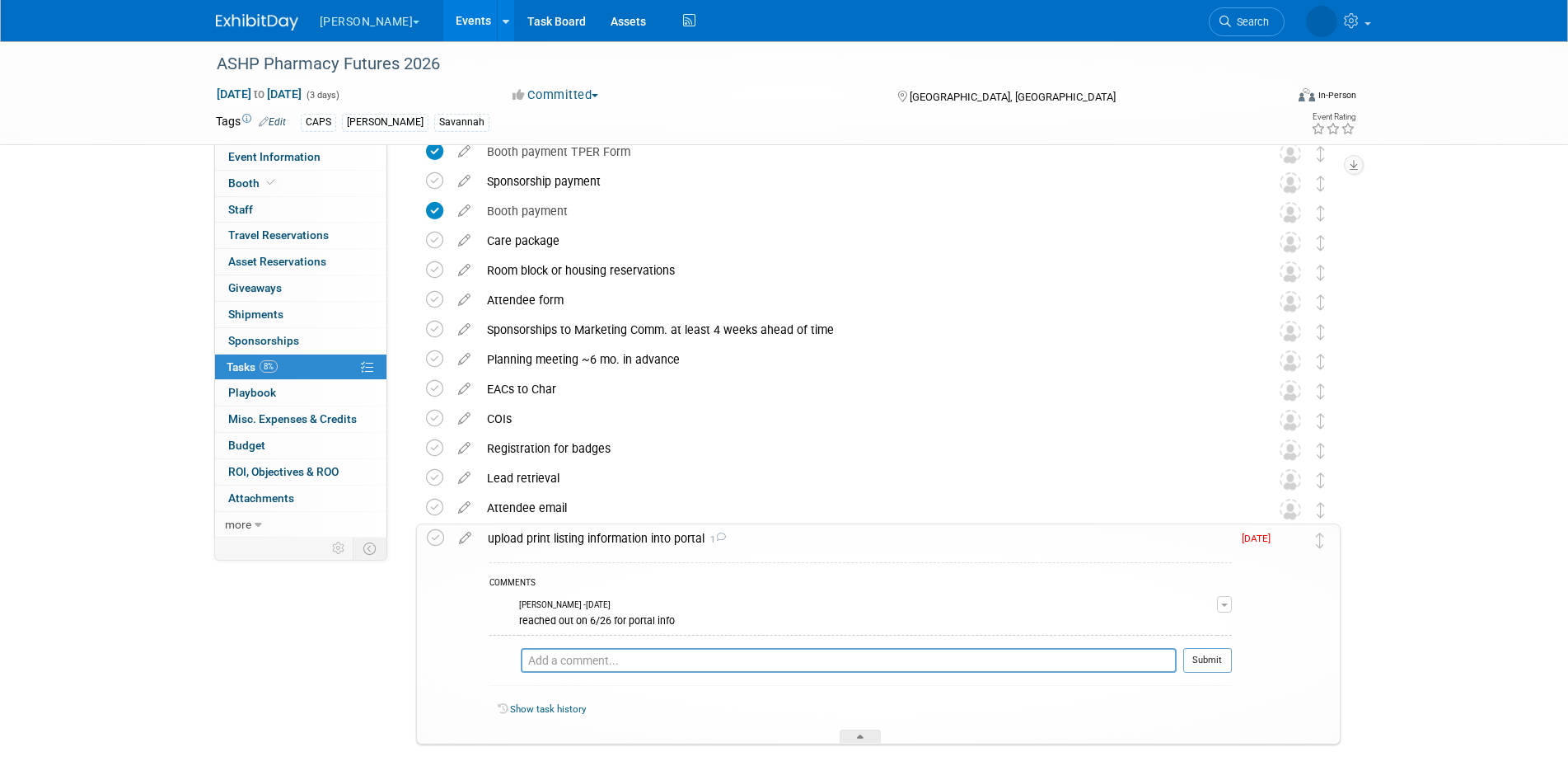
scroll to position [376, 0]
click at [436, 530] on icon at bounding box center [436, 535] width 18 height 18
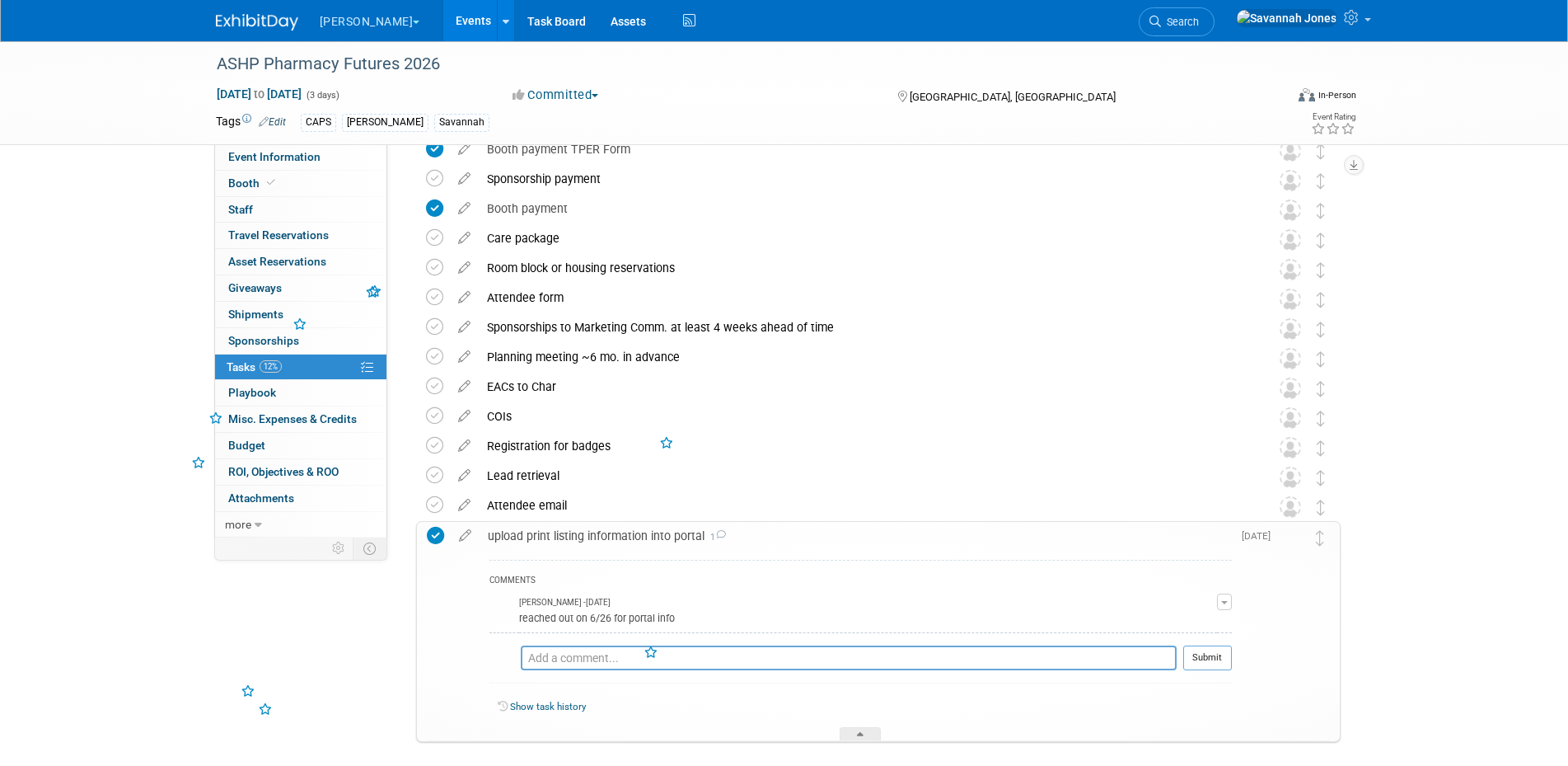
click at [603, 531] on div "upload print listing information into portal 1" at bounding box center [856, 536] width 753 height 28
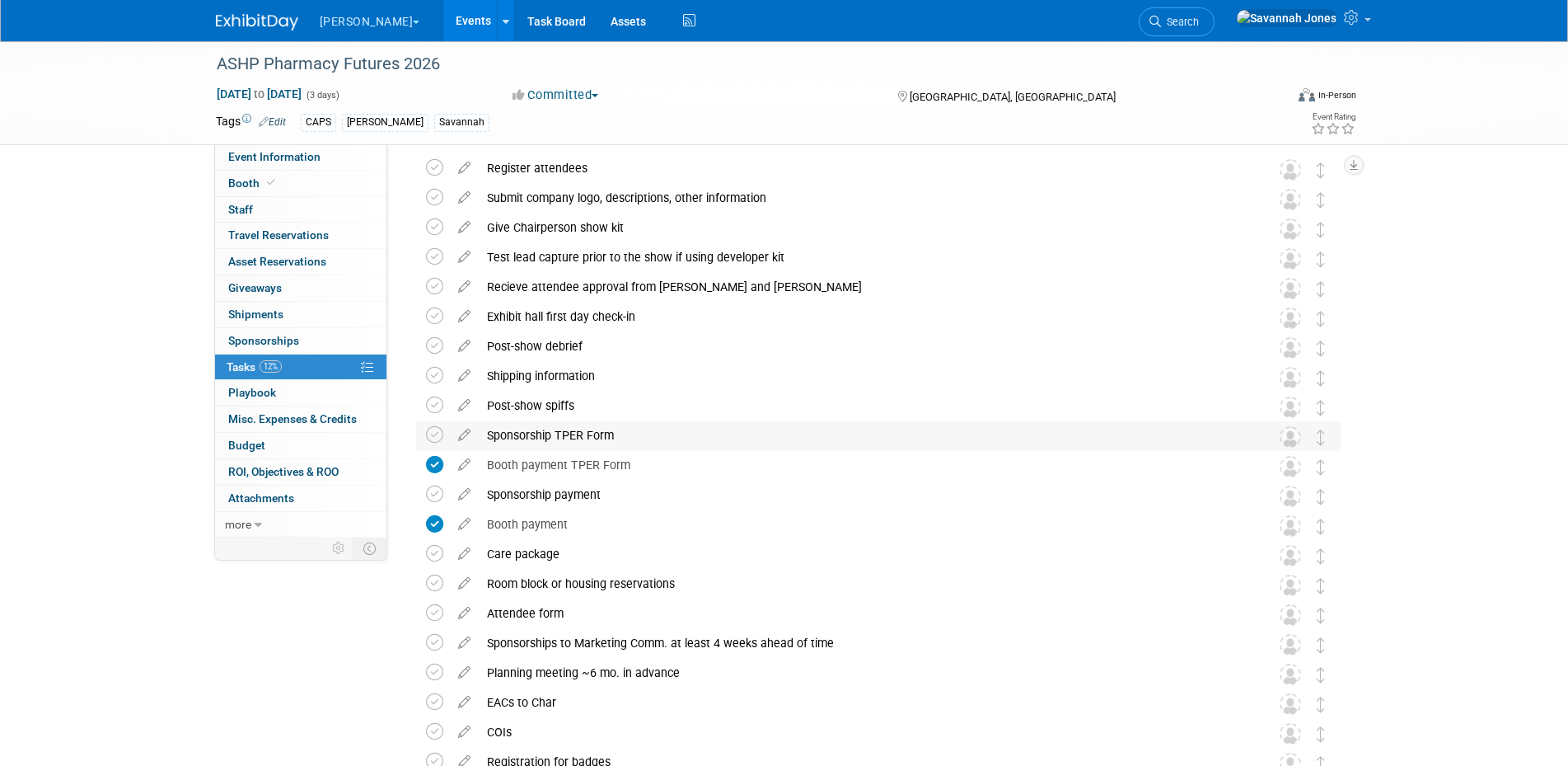
scroll to position [0, 0]
